Goal: Information Seeking & Learning: Learn about a topic

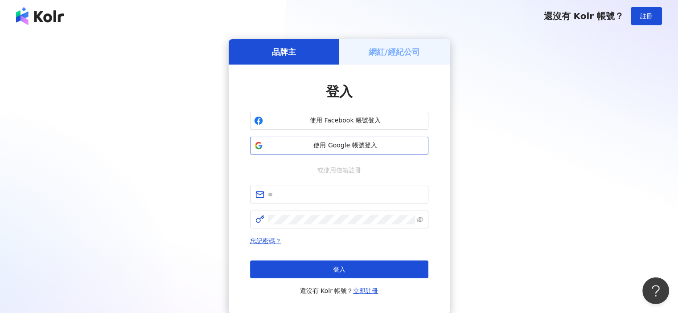
click at [347, 147] on span "使用 Google 帳號登入" at bounding box center [345, 145] width 158 height 9
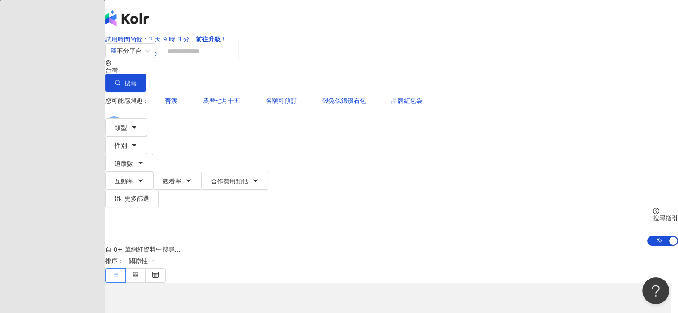
click at [225, 60] on input "search" at bounding box center [199, 51] width 72 height 17
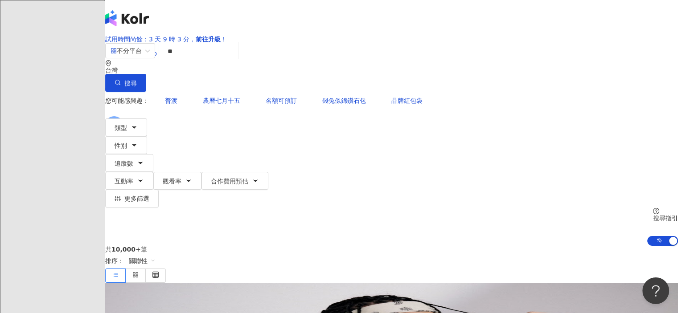
type input "*"
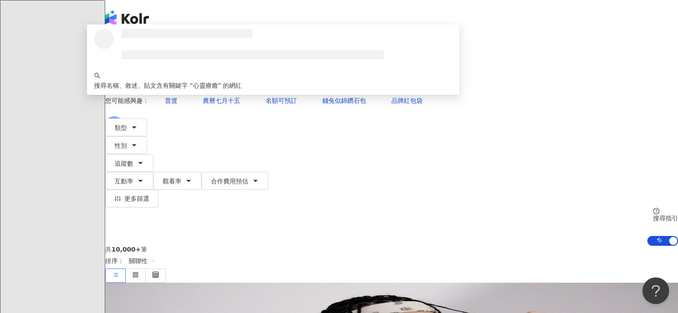
type input "****"
click at [146, 74] on button "搜尋" at bounding box center [125, 83] width 41 height 18
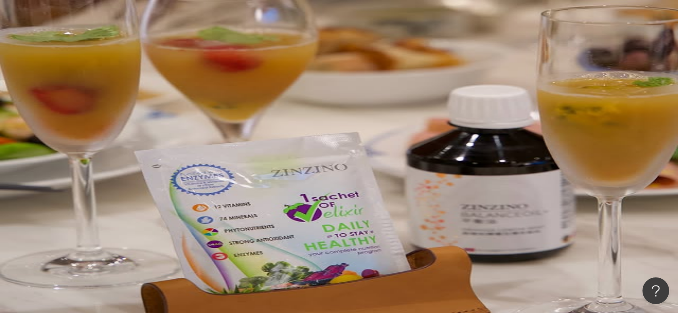
drag, startPoint x: 178, startPoint y: 182, endPoint x: 233, endPoint y: 249, distance: 86.4
click at [233, 261] on div "• ????? 安柏 : 此網紅在教育與學習方面表現卓越，擁有高達50%的互動率和吸引力，特別是在財經及家庭內容上也有良好表現，能有效觸及多樣化的受眾。其臺灣…" at bounding box center [391, 282] width 573 height 43
click at [233, 275] on span "lifestorying : 此網紅專注於情感、宗教、教育與家庭等主題，並經常分享教學和心靈療癒內容。其貼文涵蓋廣泛的話題，吸引了特定受眾，雖然互動率略低，但…" at bounding box center [394, 282] width 567 height 14
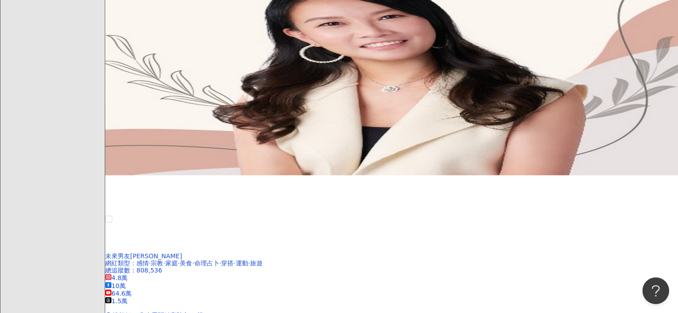
scroll to position [801, 0]
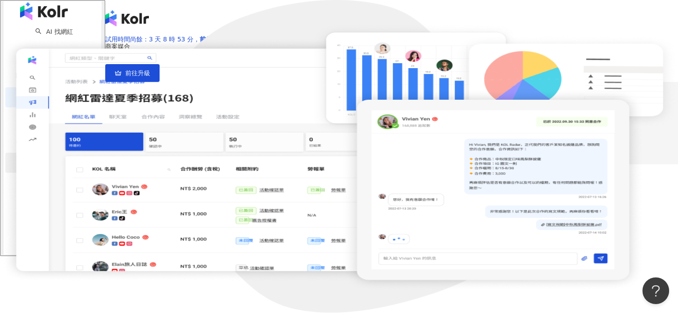
click at [94, 169] on div "競品分析" at bounding box center [52, 163] width 94 height 20
click at [46, 190] on link "品牌帳號分析" at bounding box center [59, 186] width 37 height 7
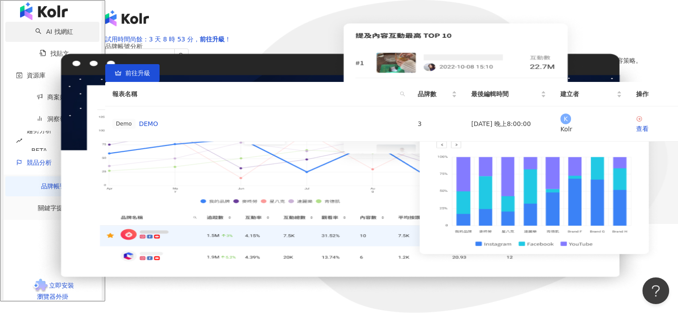
click at [48, 35] on link "AI 找網紅" at bounding box center [53, 31] width 37 height 7
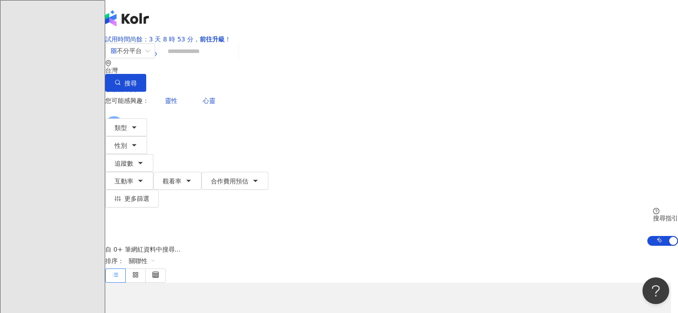
click at [235, 60] on input "search" at bounding box center [199, 51] width 72 height 17
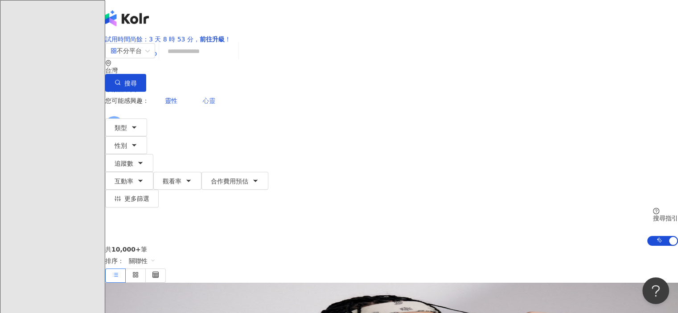
click at [203, 97] on span "心靈" at bounding box center [209, 100] width 12 height 7
type input "**"
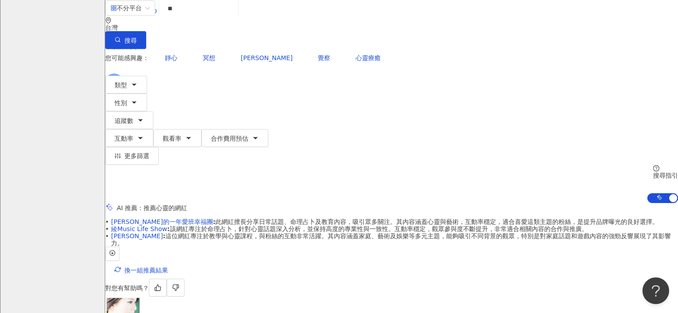
scroll to position [44, 0]
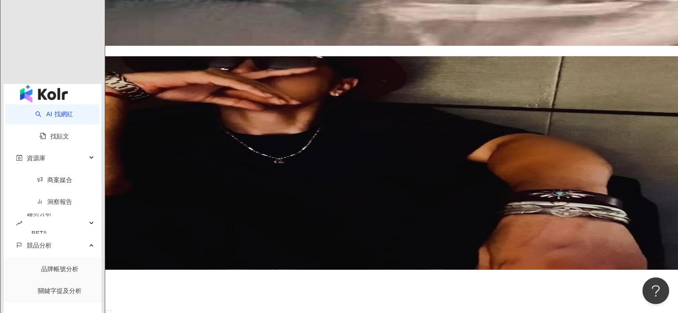
scroll to position [1558, 0]
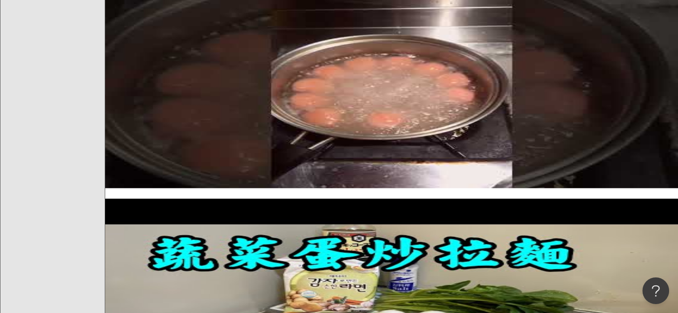
scroll to position [2174, 0]
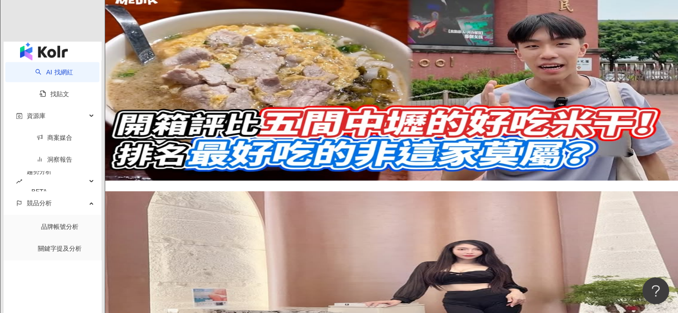
scroll to position [1791, 0]
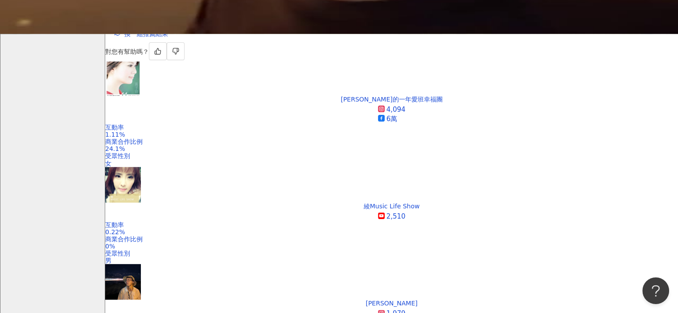
scroll to position [280, 0]
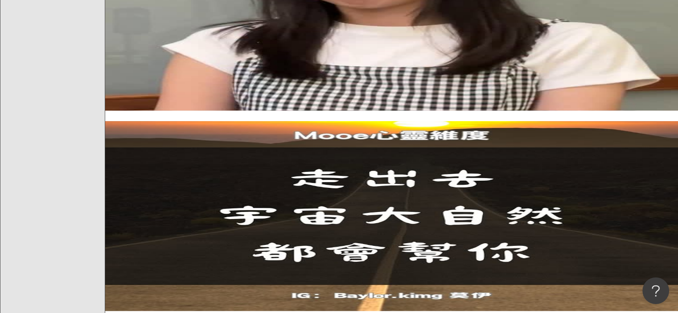
scroll to position [1840, 0]
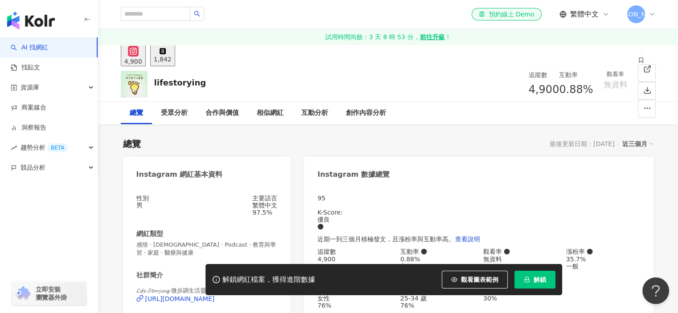
scroll to position [134, 0]
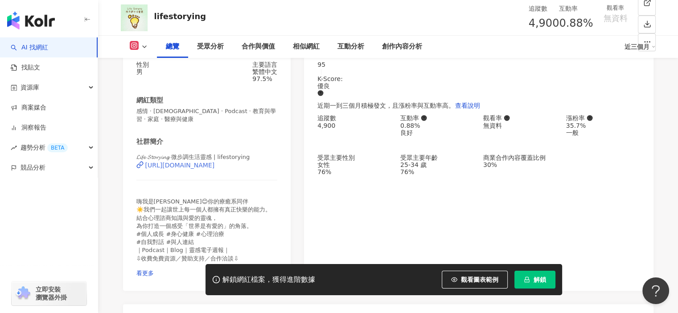
click at [215, 169] on div "https://www.instagram.com/lifestorying/" at bounding box center [180, 165] width 70 height 7
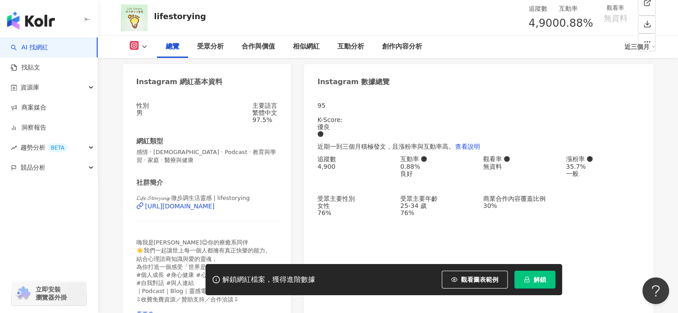
scroll to position [0, 0]
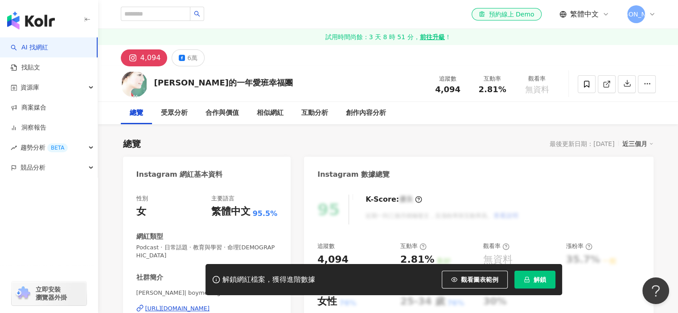
click at [182, 305] on div "[URL][DOMAIN_NAME]" at bounding box center [177, 309] width 65 height 8
click at [200, 57] on button "6萬" at bounding box center [188, 57] width 33 height 17
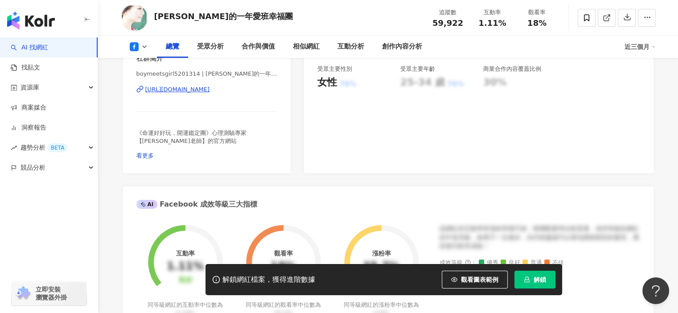
scroll to position [222, 0]
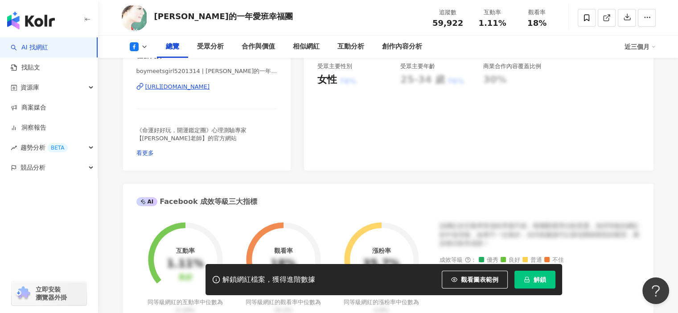
click at [210, 83] on div "https://www.facebook.com/119434284741399" at bounding box center [177, 87] width 65 height 8
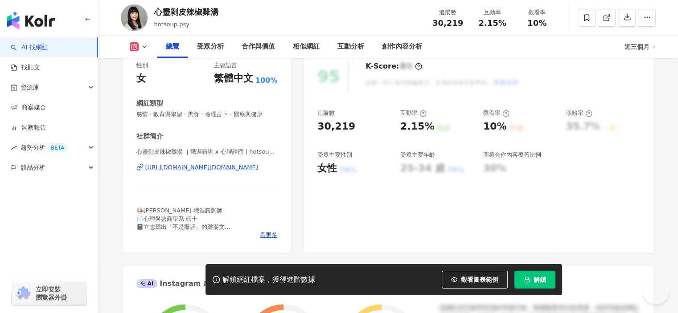
scroll to position [134, 0]
click at [221, 167] on div "https://www.instagram.com/hotsoup.psy/" at bounding box center [201, 167] width 113 height 8
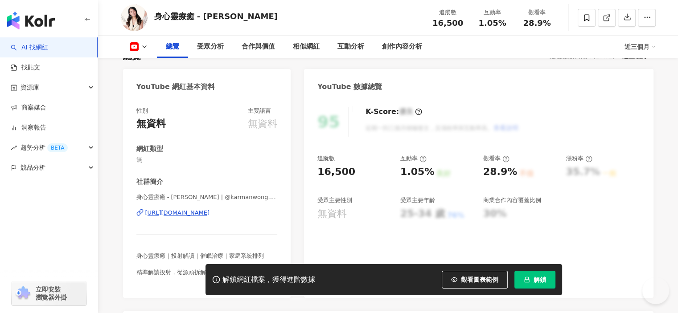
scroll to position [88, 0]
click at [210, 212] on div "[URL][DOMAIN_NAME]" at bounding box center [177, 213] width 65 height 8
